Goal: Communication & Community: Answer question/provide support

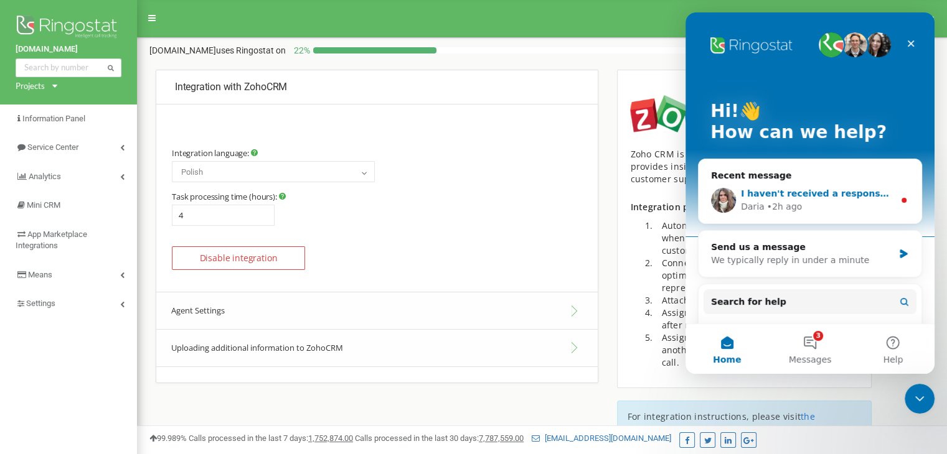
click at [790, 200] on div "• 2h ago" at bounding box center [784, 206] width 35 height 13
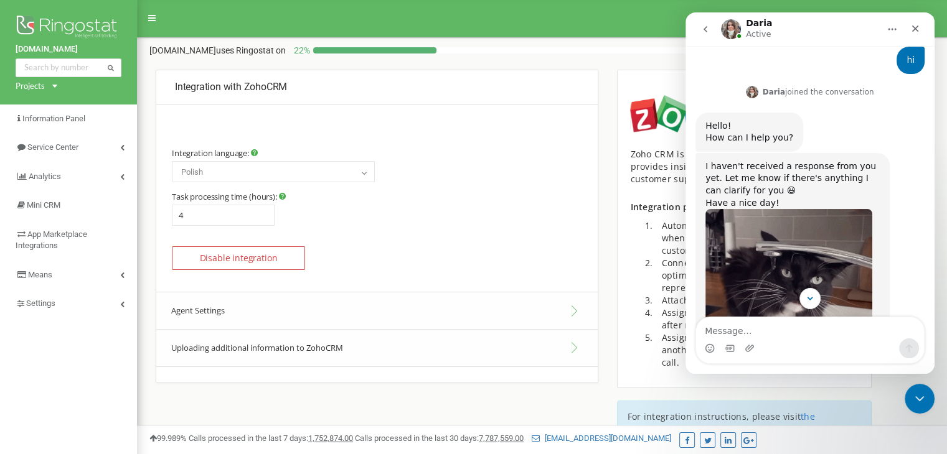
scroll to position [402, 0]
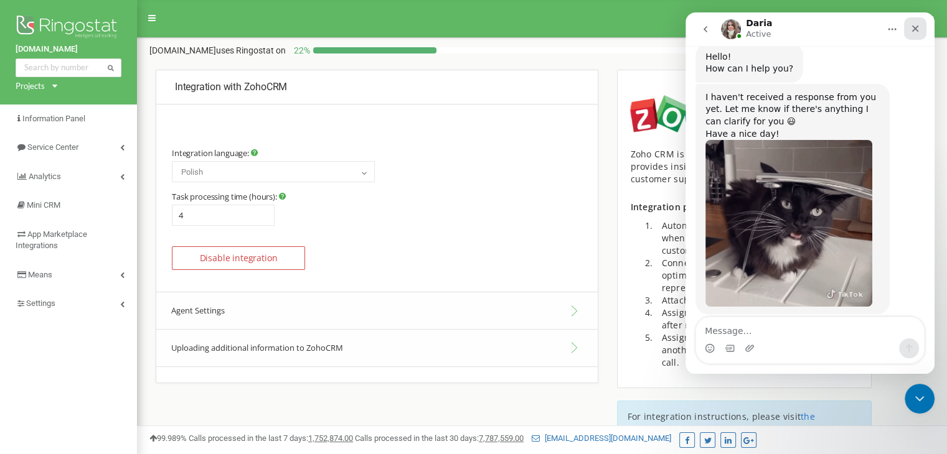
click at [910, 34] on div "Close" at bounding box center [915, 28] width 22 height 22
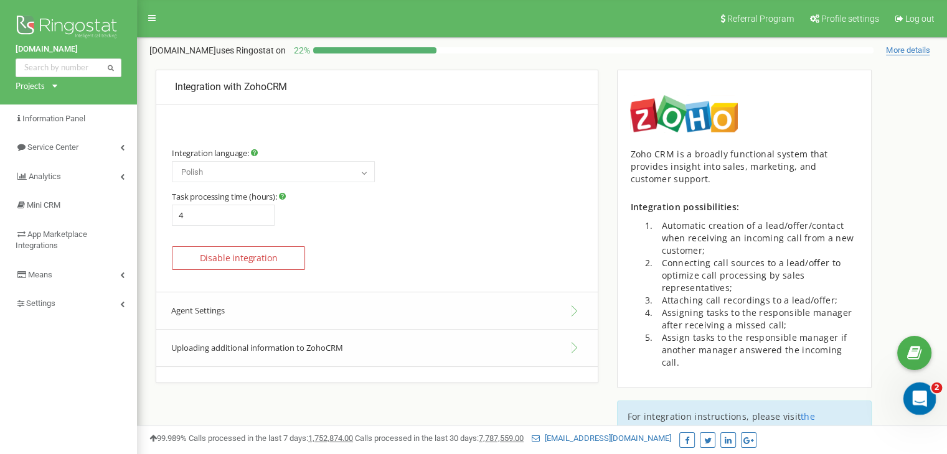
click at [923, 398] on icon "Open Intercom Messenger" at bounding box center [918, 397] width 21 height 21
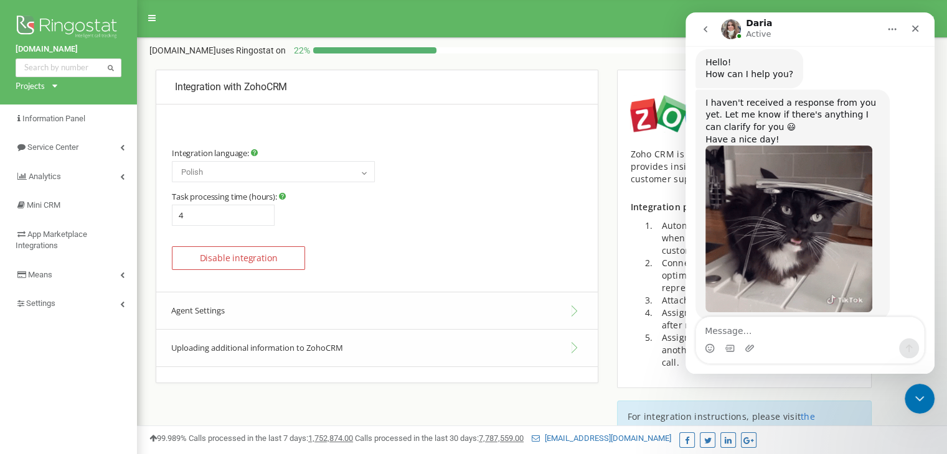
scroll to position [403, 0]
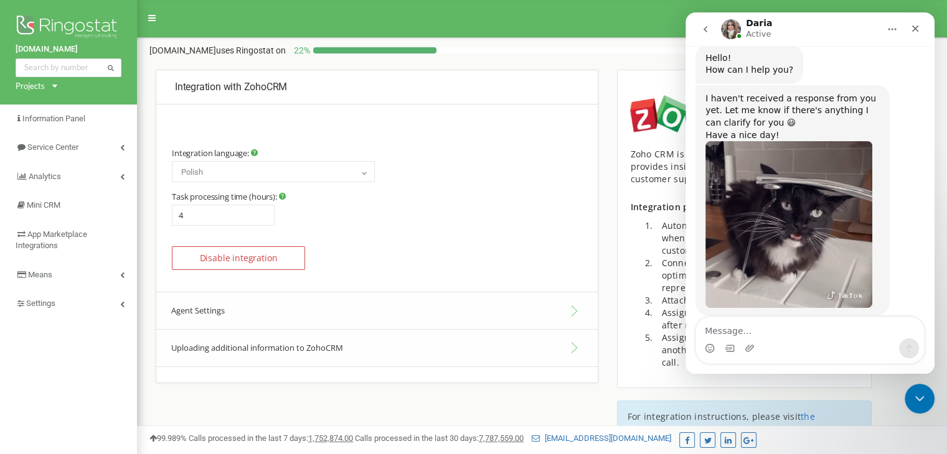
click at [895, 29] on icon "Home" at bounding box center [892, 30] width 8 height 2
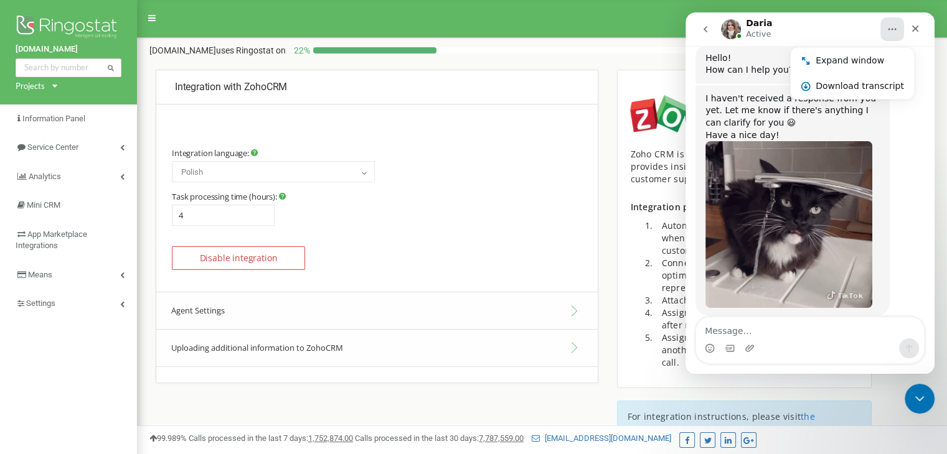
click at [909, 85] on div "I haven't received a response from you yet. Let me know if there's anything I c…" at bounding box center [809, 214] width 229 height 258
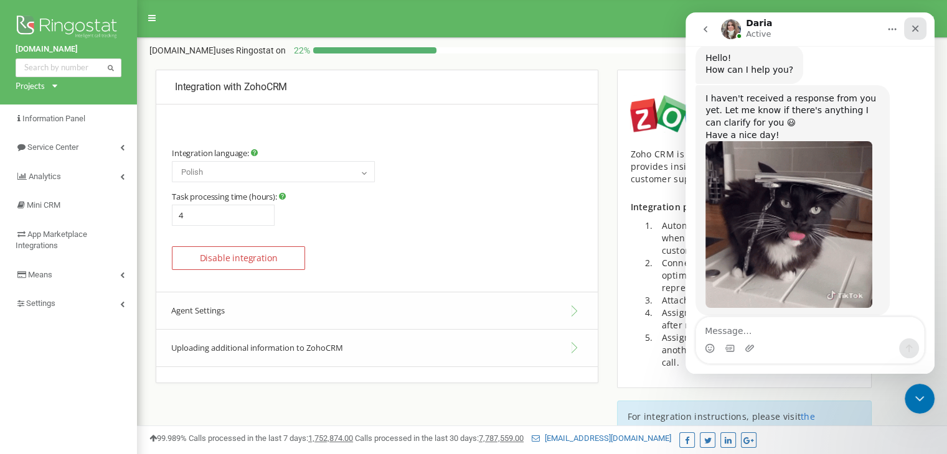
click at [911, 32] on icon "Close" at bounding box center [915, 29] width 10 height 10
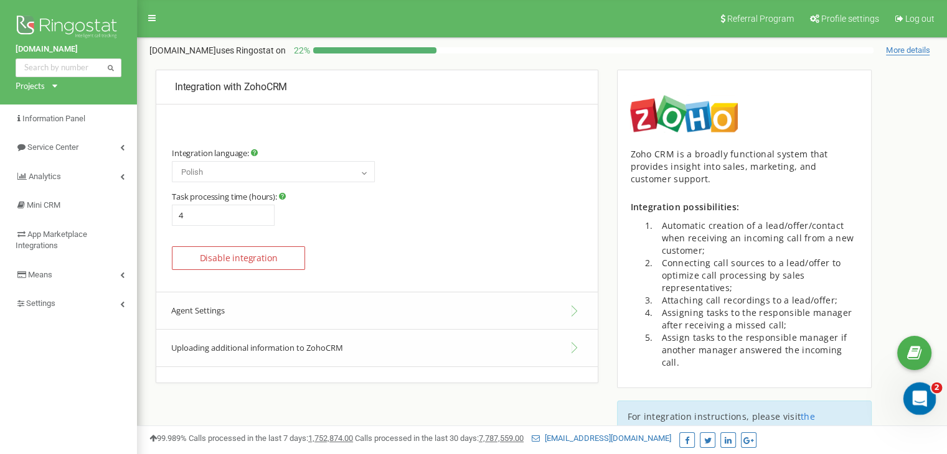
click at [914, 392] on icon "Open Intercom Messenger" at bounding box center [918, 397] width 21 height 21
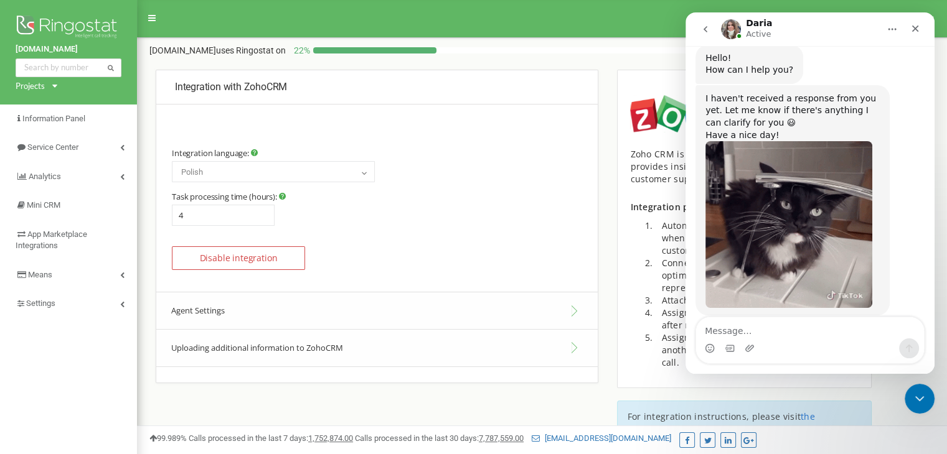
click at [732, 22] on img "Intercom messenger" at bounding box center [731, 29] width 20 height 20
click at [758, 20] on h1 "Daria" at bounding box center [759, 23] width 26 height 9
click at [708, 30] on icon "go back" at bounding box center [705, 29] width 10 height 10
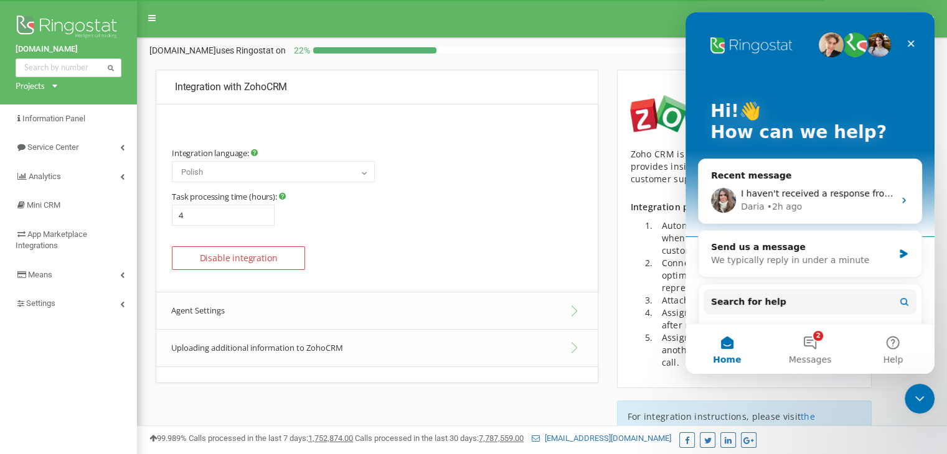
click at [588, 50] on div "[DOMAIN_NAME] uses Ringostat on 22 %" at bounding box center [511, 50] width 724 height 12
click at [911, 45] on icon "Close" at bounding box center [911, 43] width 7 height 7
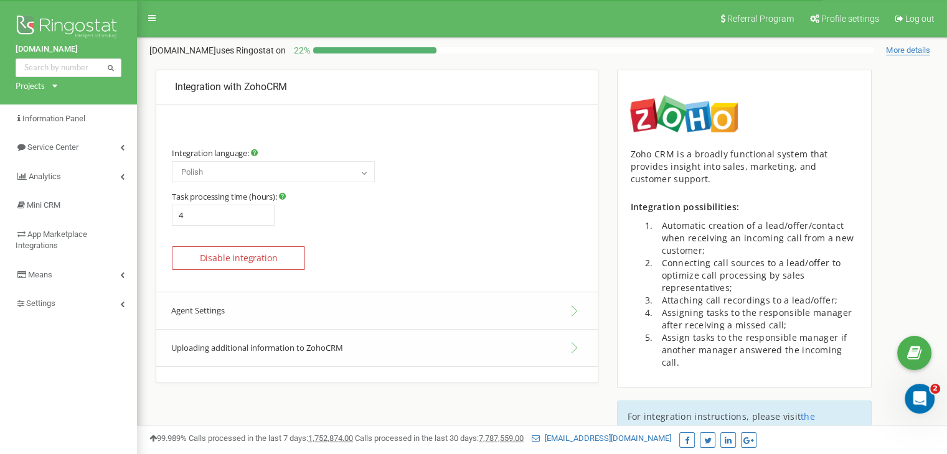
click at [913, 124] on div "Integration with ZohoCRM Integration language: Russian Ukrainian English Polish…" at bounding box center [542, 263] width 810 height 389
